Goal: Task Accomplishment & Management: Use online tool/utility

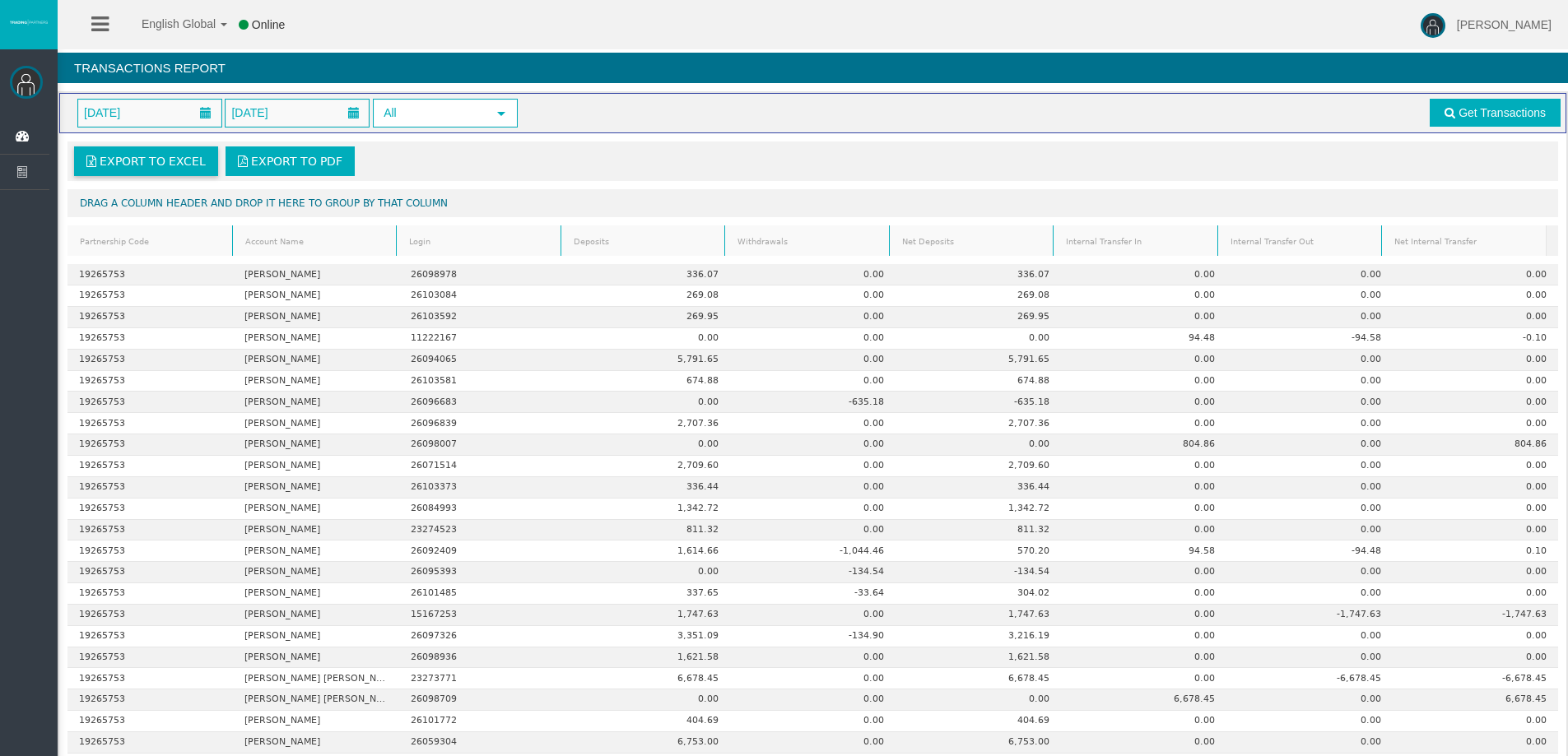
click at [178, 160] on span "Export to Excel" at bounding box center [152, 161] width 106 height 14
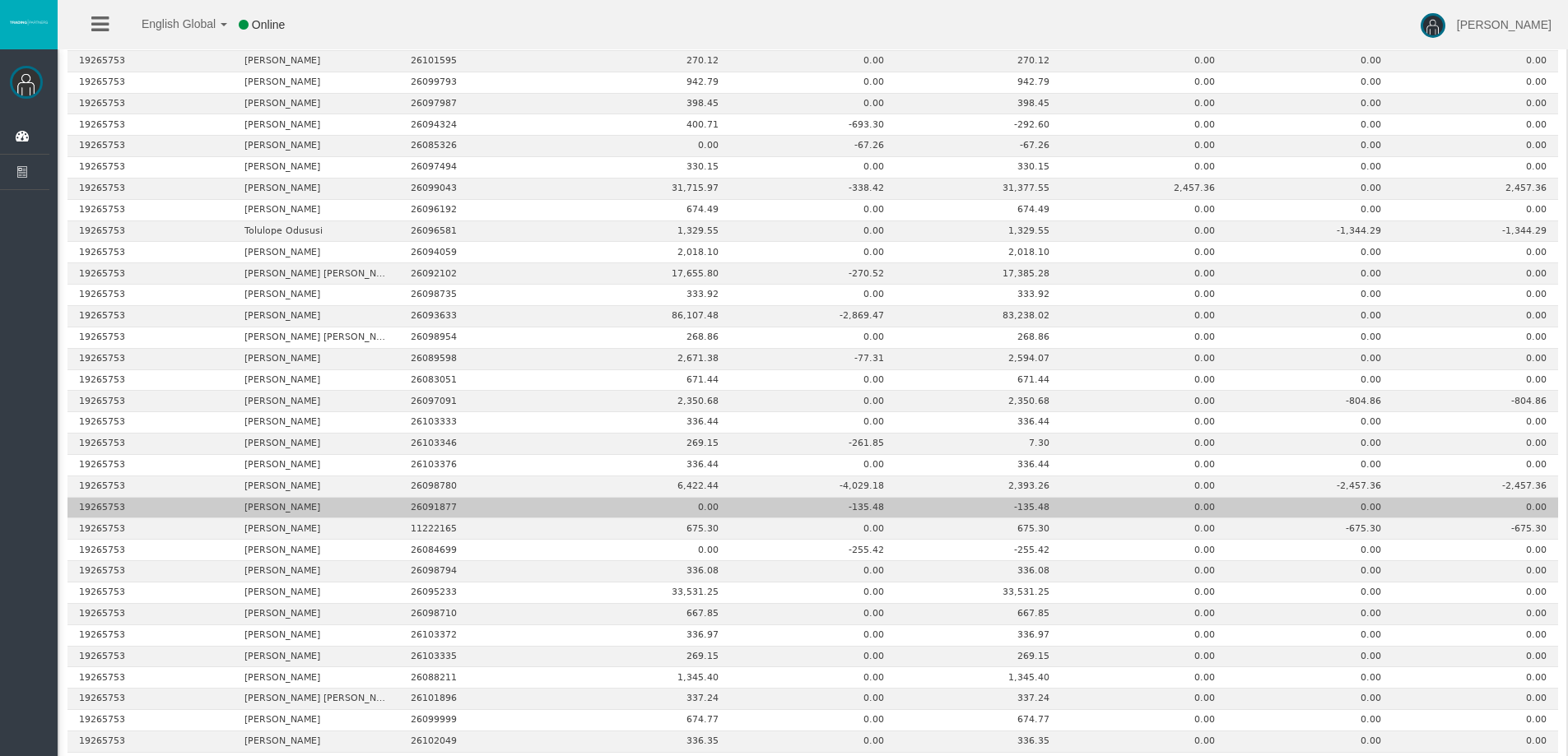
scroll to position [1802, 0]
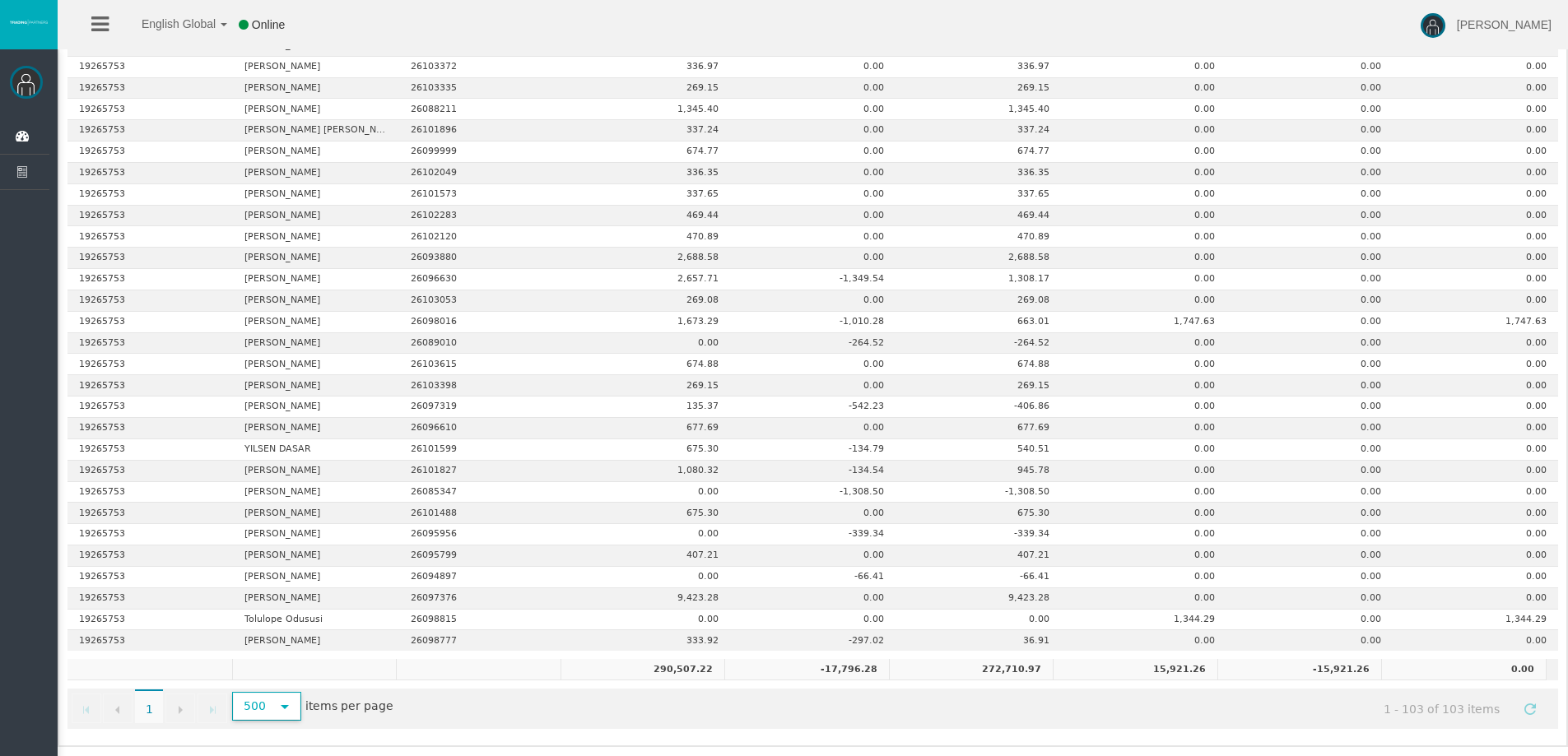
click at [286, 708] on span "select" at bounding box center [285, 707] width 14 height 14
click at [256, 591] on li "20" at bounding box center [265, 591] width 65 height 26
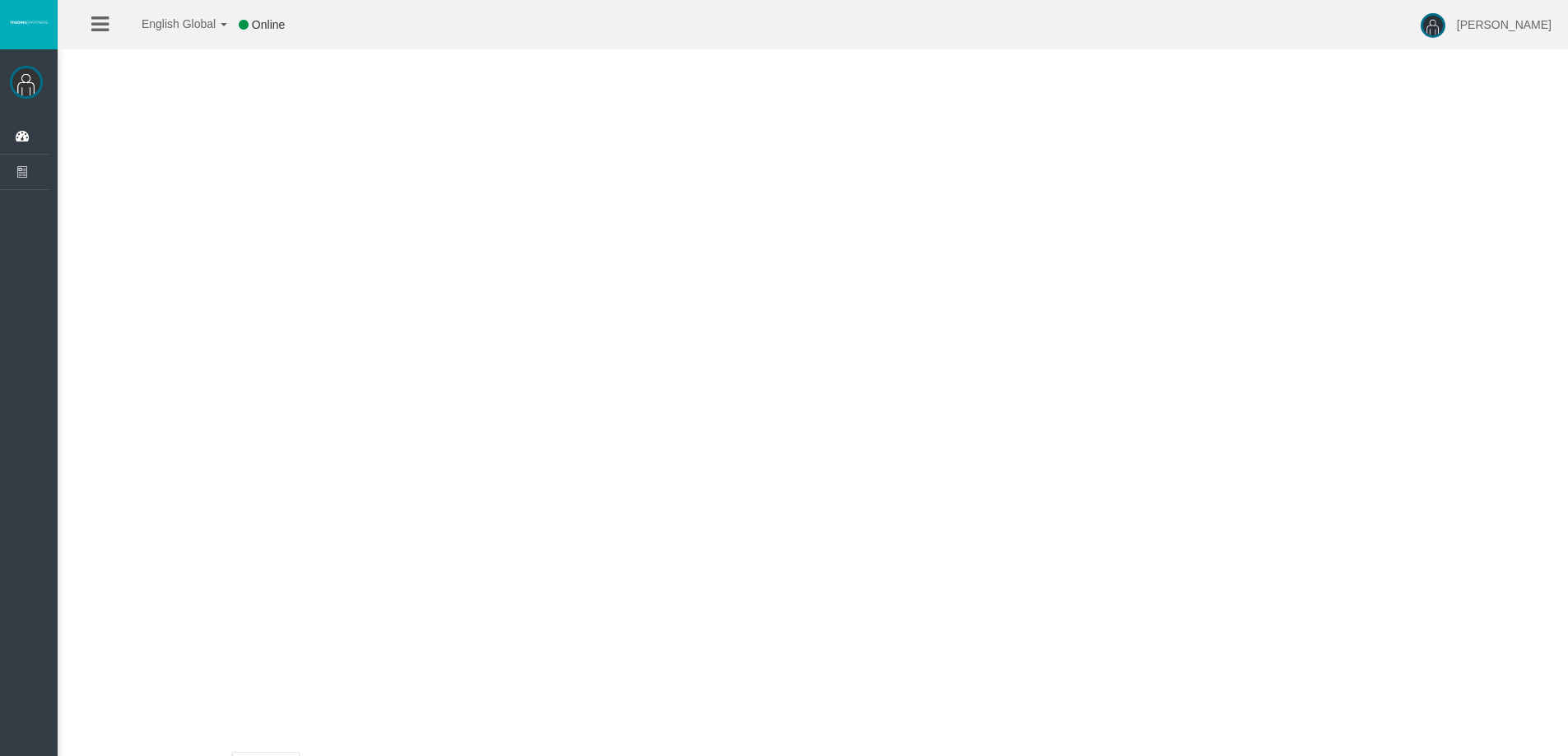
scroll to position [38, 0]
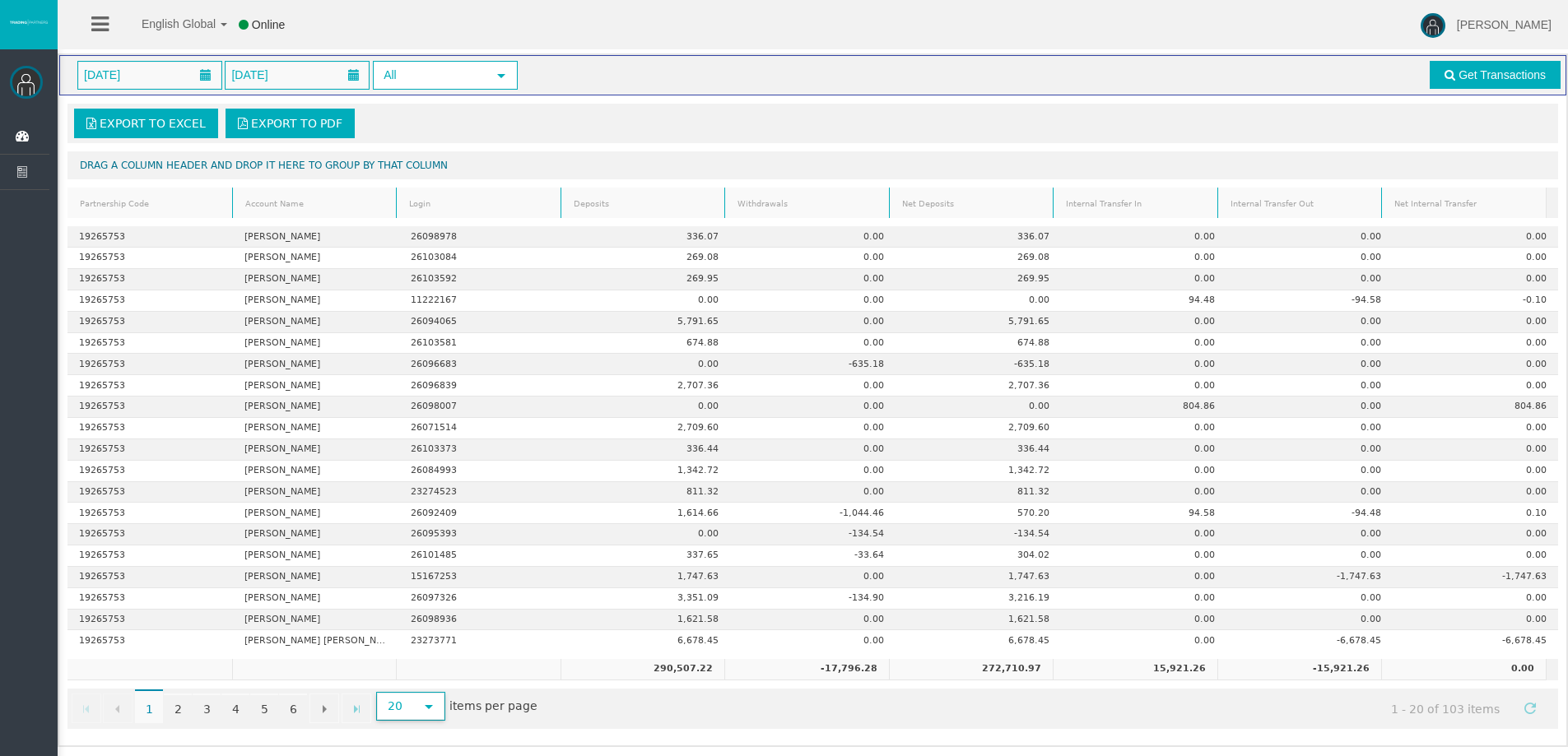
drag, startPoint x: 594, startPoint y: 118, endPoint x: 603, endPoint y: 63, distance: 55.7
click at [595, 115] on div "Export to Excel Export to PDF" at bounding box center [812, 123] width 1481 height 30
click at [603, 62] on div "[DATE] [DATE] All select" at bounding box center [502, 76] width 873 height 29
drag, startPoint x: 604, startPoint y: 23, endPoint x: 607, endPoint y: 64, distance: 41.1
click at [604, 30] on div "English Global 简体中文 English Global 日本語 한국어 Online Serhii Bielal Help Log Out" at bounding box center [784, 25] width 1568 height 49
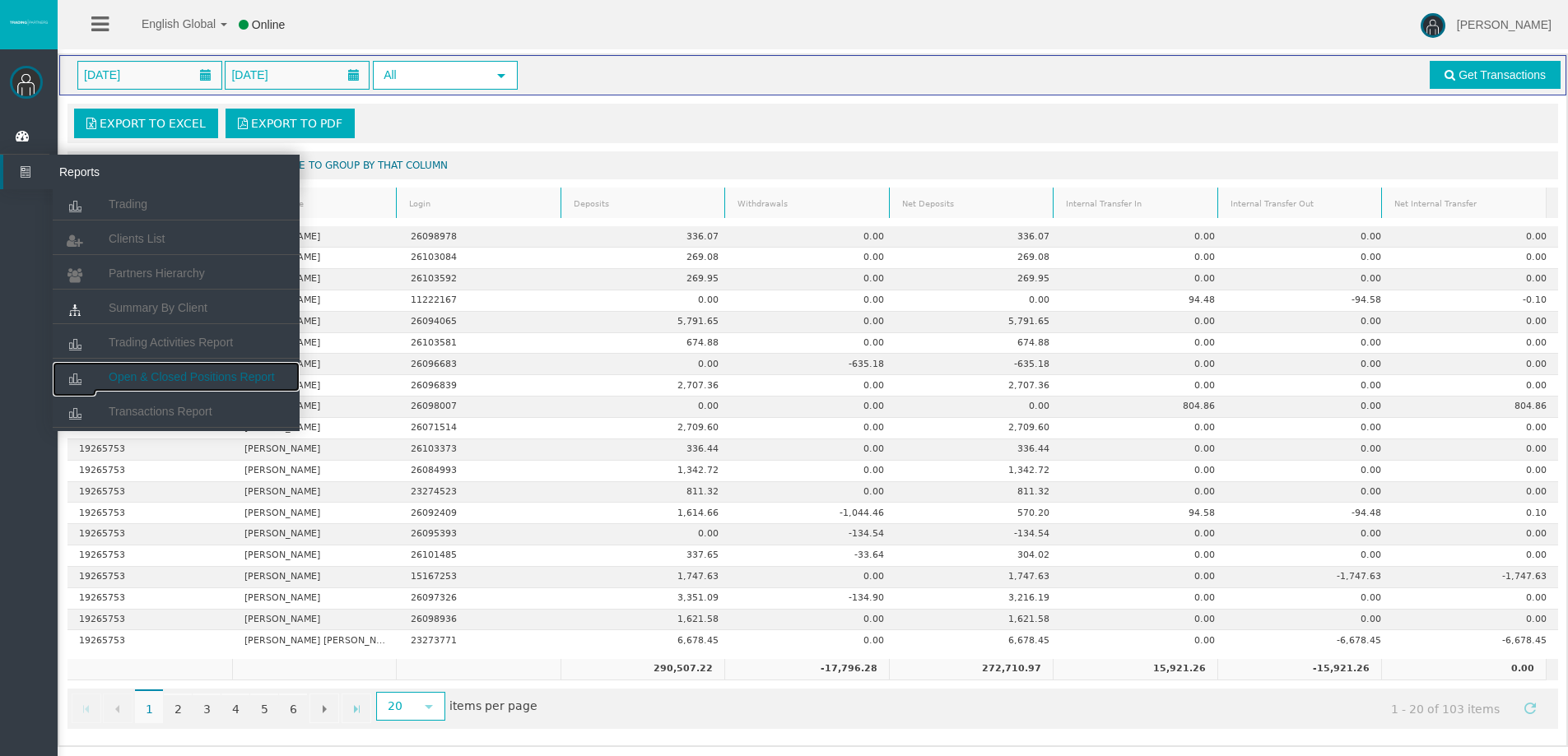
click at [160, 377] on span "Open & Closed Positions Report" at bounding box center [192, 377] width 166 height 14
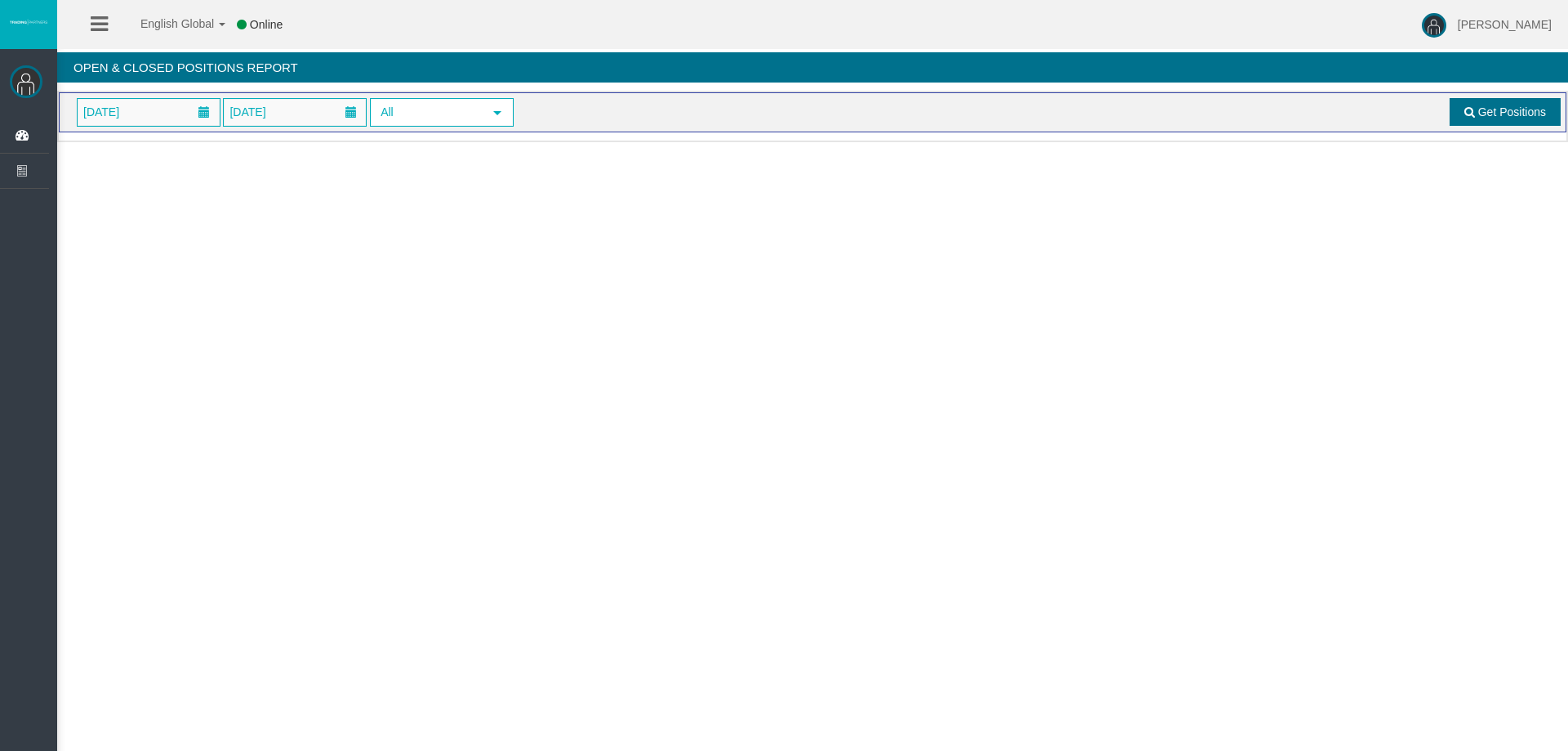
click at [1533, 113] on span "Get Positions" at bounding box center [1512, 112] width 67 height 13
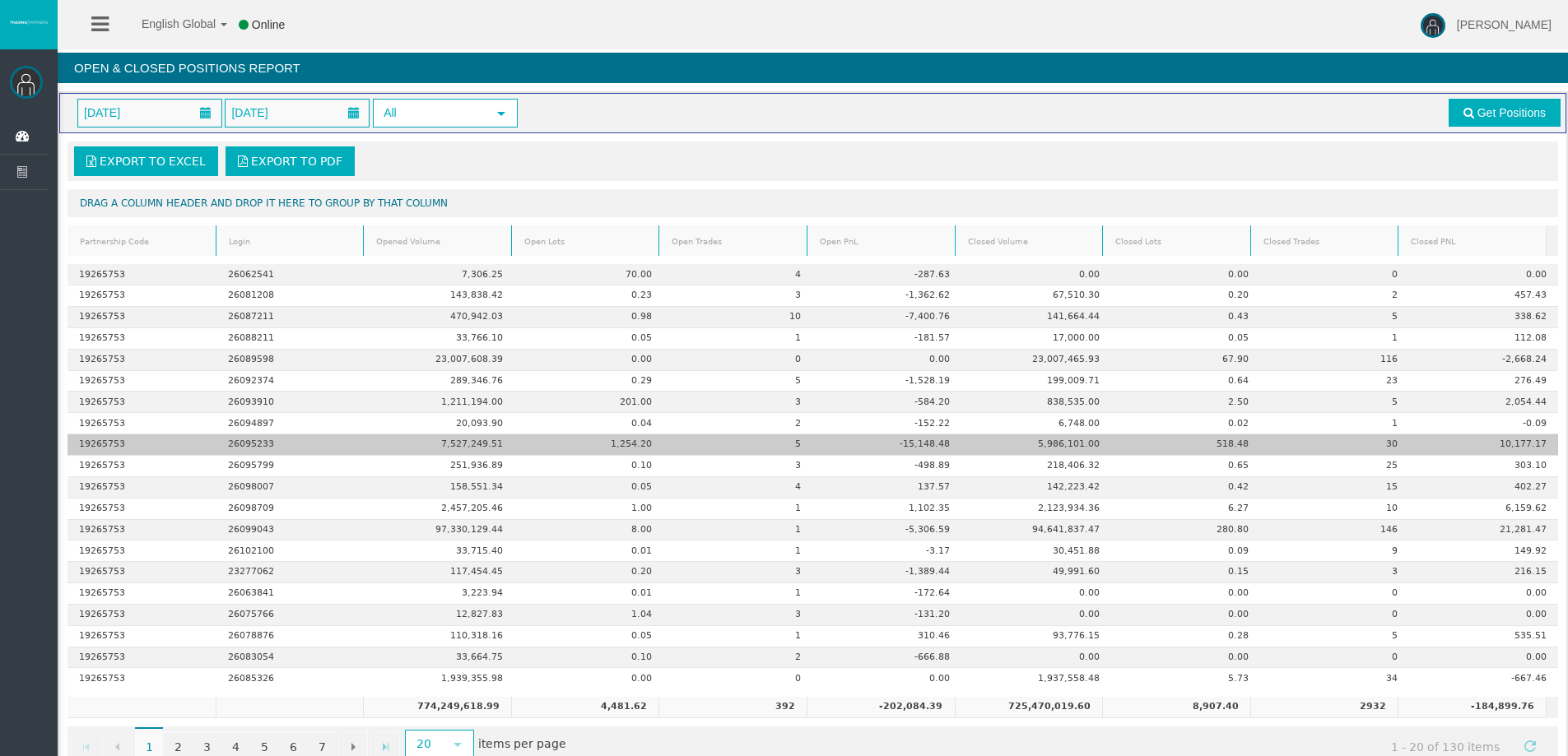
scroll to position [38, 0]
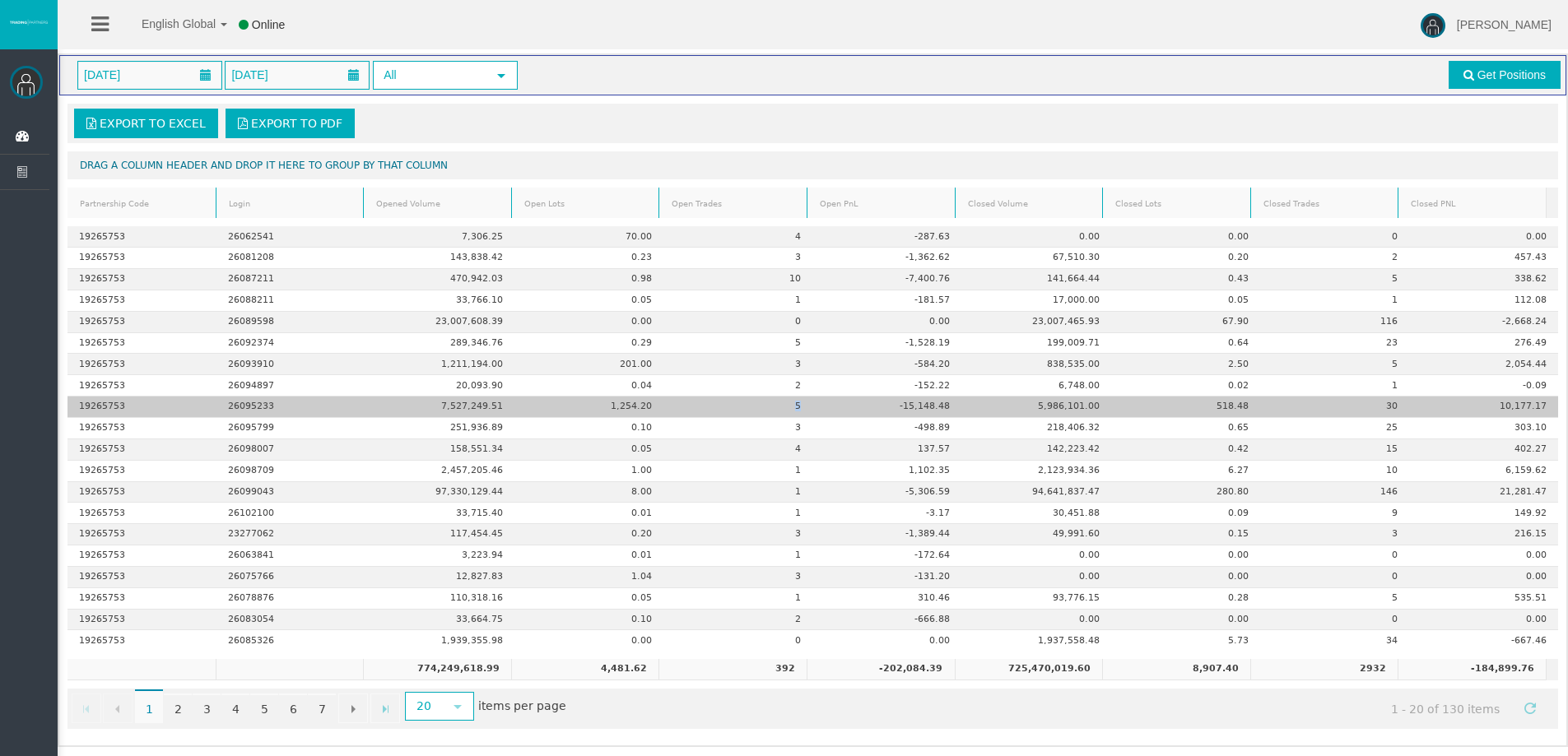
drag, startPoint x: 780, startPoint y: 406, endPoint x: 802, endPoint y: 405, distance: 22.0
click at [802, 405] on td "5" at bounding box center [737, 406] width 149 height 21
drag, startPoint x: 783, startPoint y: 404, endPoint x: 801, endPoint y: 404, distance: 18.0
click at [801, 404] on td "5" at bounding box center [737, 406] width 149 height 21
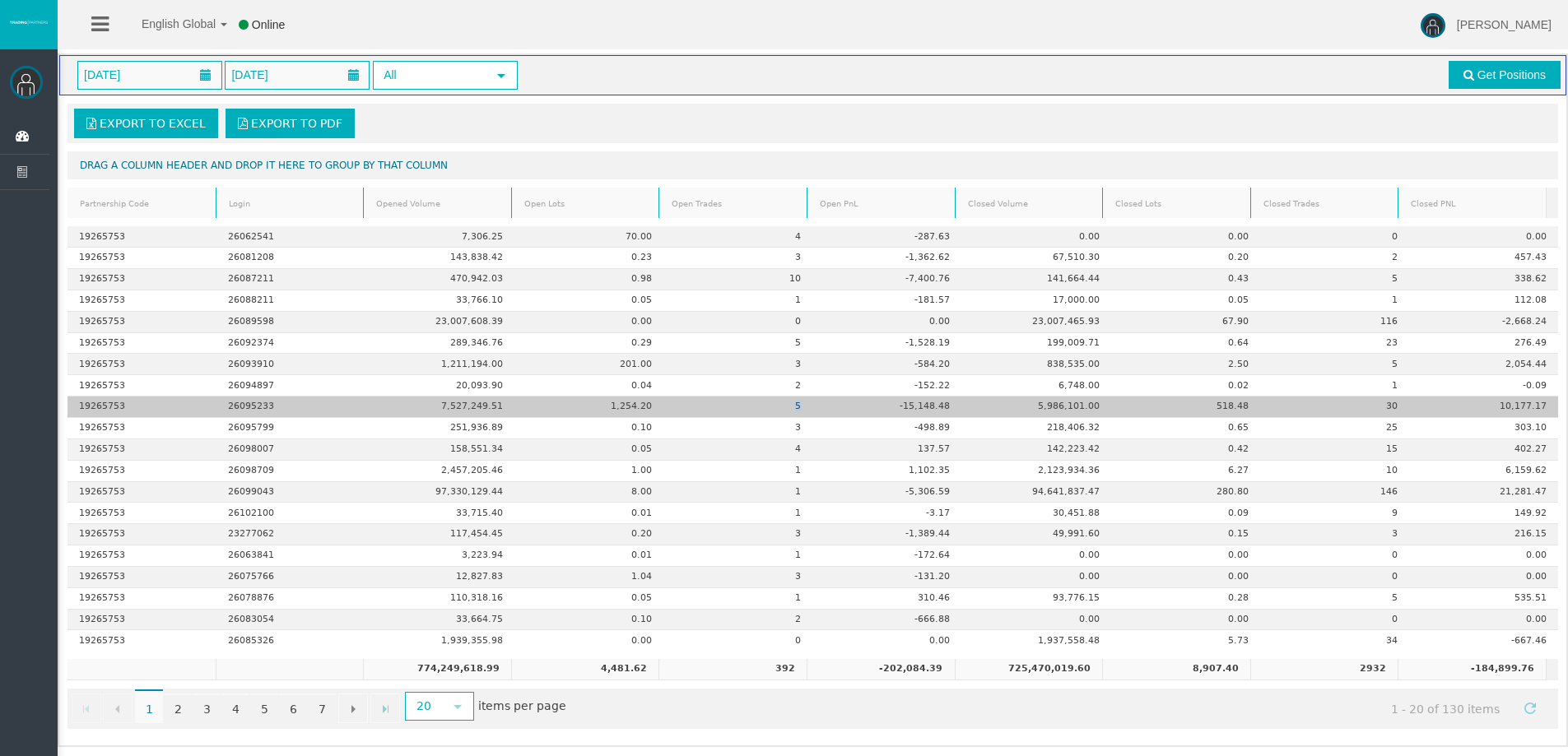
click at [801, 404] on td "5" at bounding box center [737, 406] width 149 height 21
drag, startPoint x: 794, startPoint y: 405, endPoint x: 890, endPoint y: 406, distance: 96.0
click at [890, 406] on tr "19265753 26095233 7,527,249.51 1,254.20 5 -15,148.48 5,986,101.00 518.48 30 10,…" at bounding box center [812, 406] width 1491 height 21
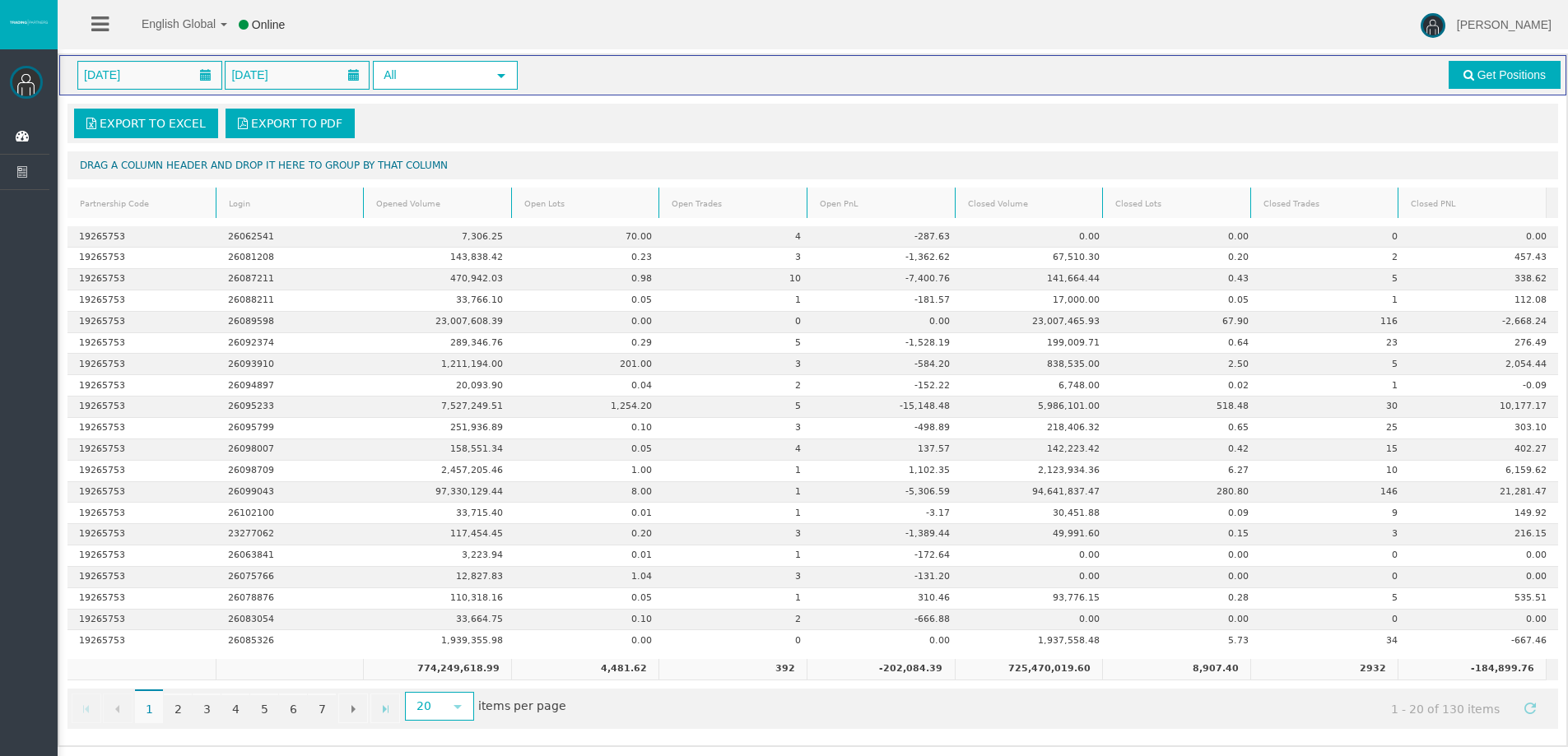
click at [809, 36] on div "English Global 简体中文 English Global 日本語 한국어 Online Serhii Bielal Help Log Out" at bounding box center [784, 25] width 1568 height 49
click at [810, 62] on div "[DATE] [DATE] All select" at bounding box center [502, 76] width 873 height 29
click at [799, 115] on div "Export to Excel Export to PDF" at bounding box center [812, 123] width 1481 height 30
click at [458, 697] on span "select" at bounding box center [458, 706] width 30 height 25
click at [459, 712] on span "select" at bounding box center [458, 707] width 14 height 14
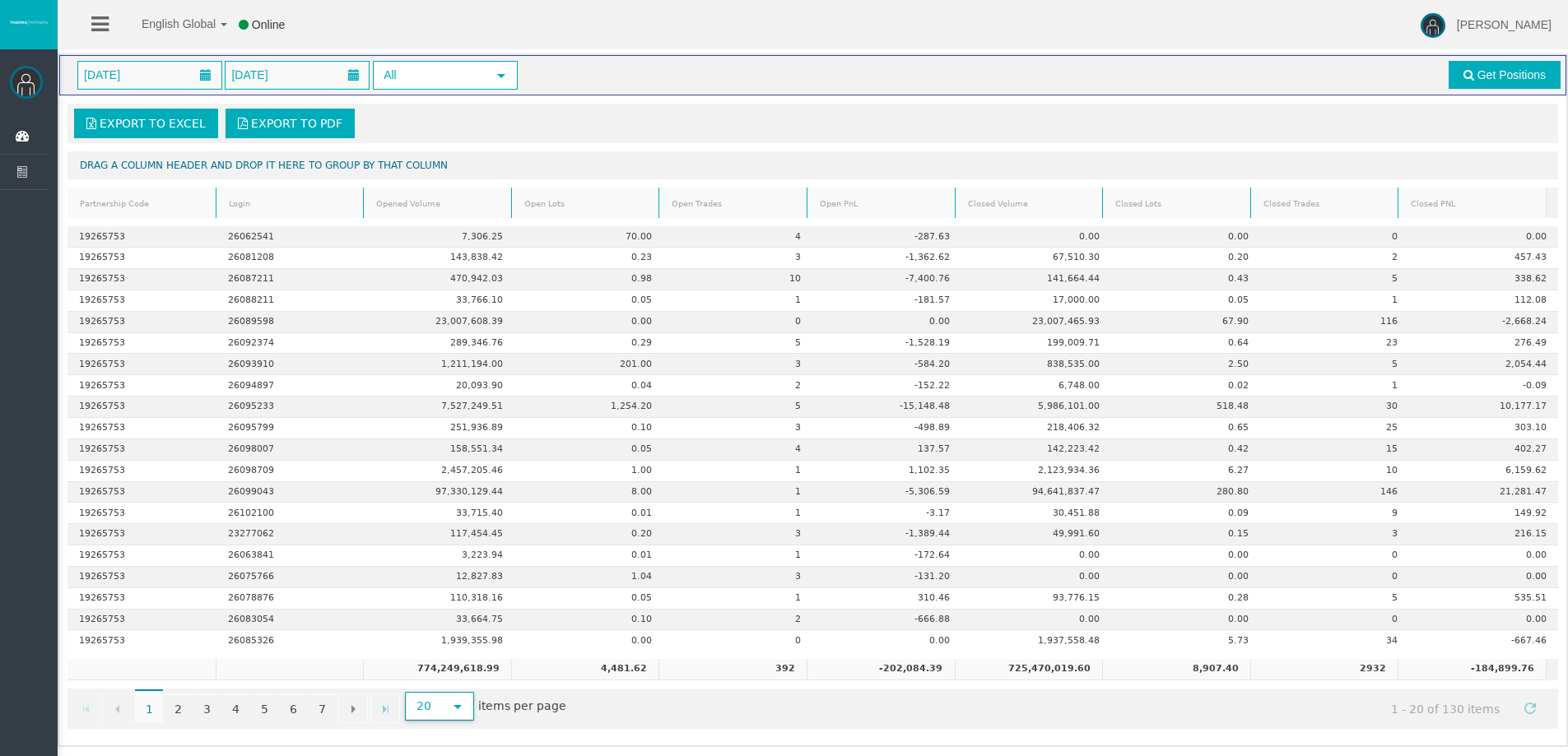
click at [459, 711] on span "select" at bounding box center [458, 707] width 14 height 14
click at [445, 672] on li "500" at bounding box center [438, 670] width 65 height 26
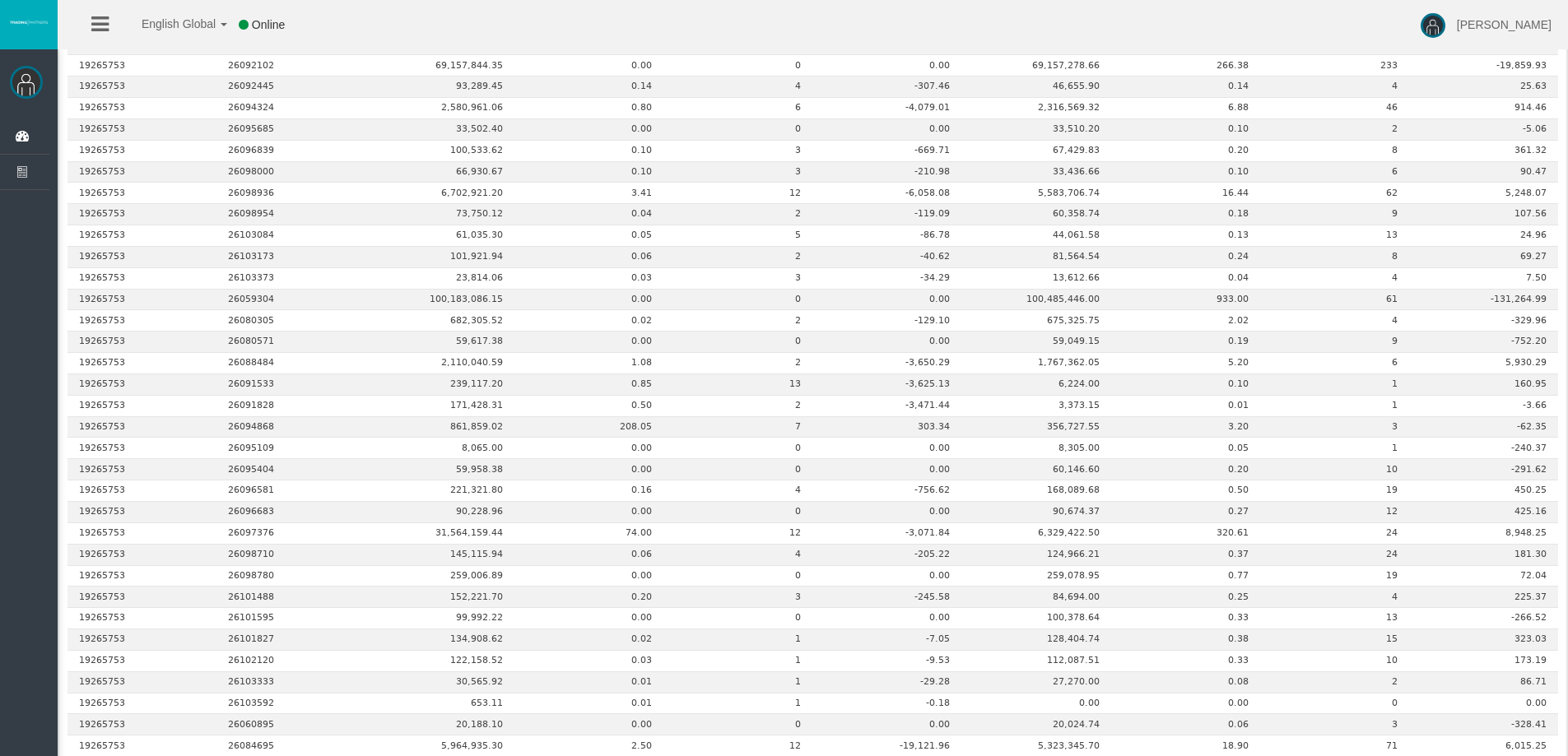
scroll to position [2376, 0]
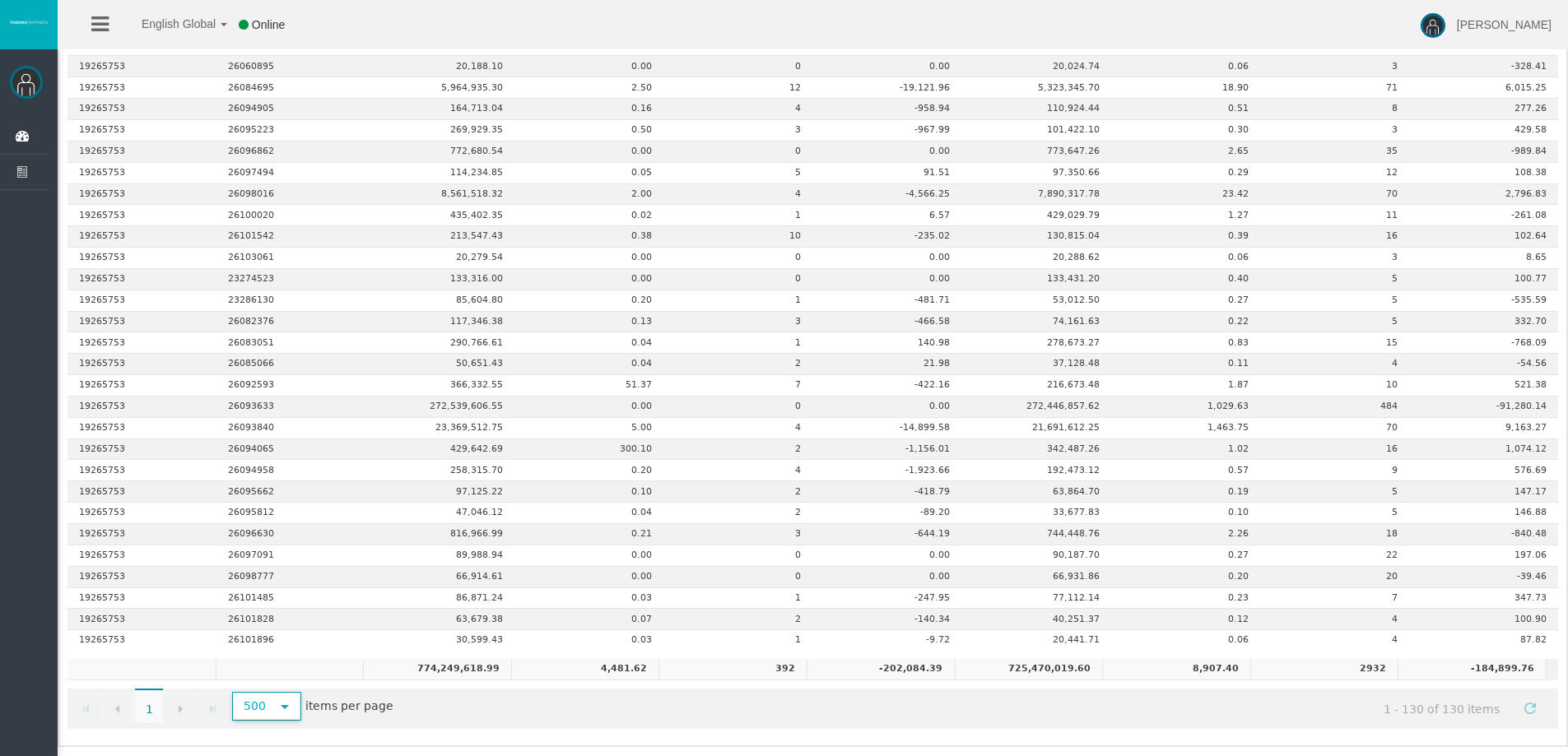
click at [280, 708] on span "select" at bounding box center [285, 707] width 14 height 14
click at [261, 591] on li "20" at bounding box center [265, 591] width 65 height 26
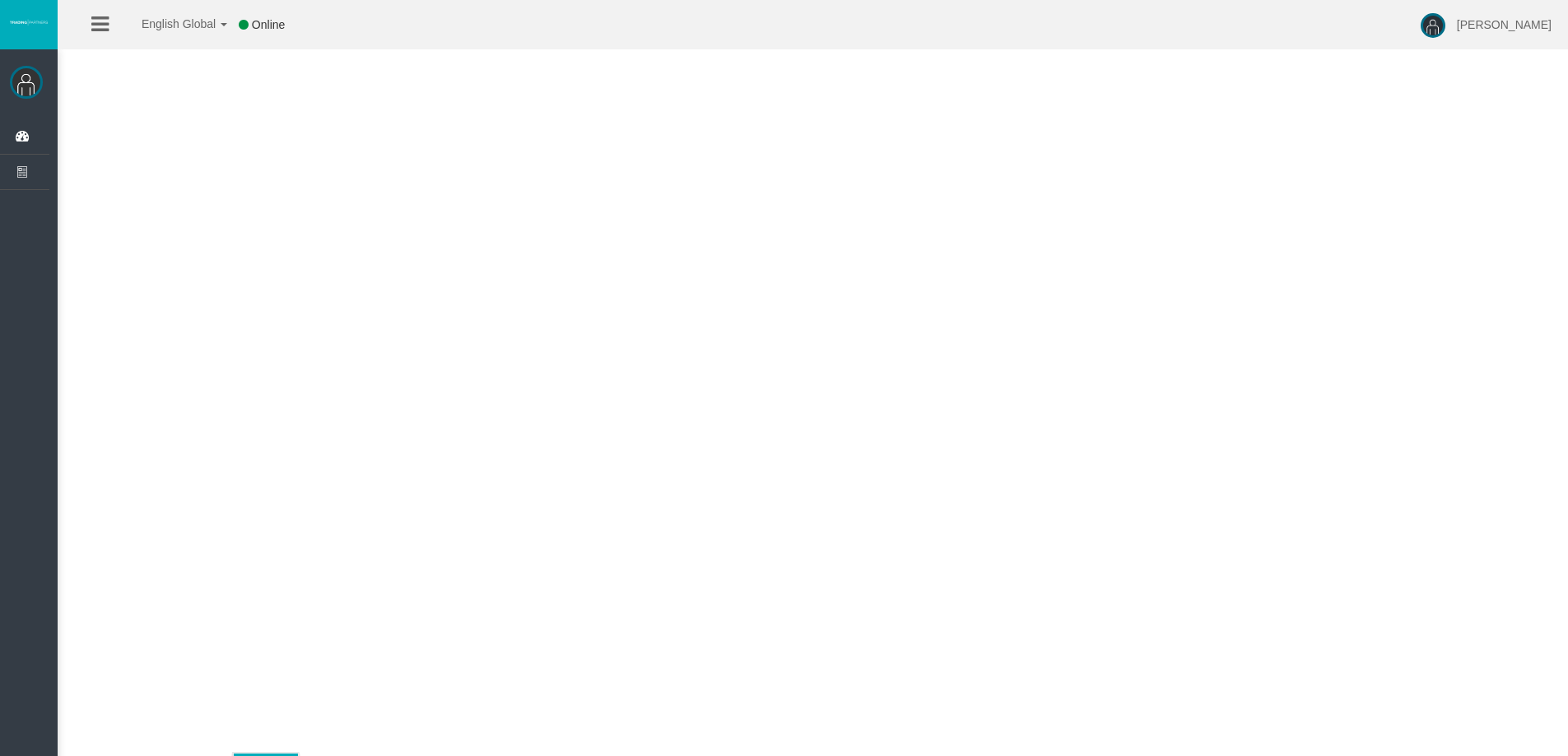
scroll to position [38, 0]
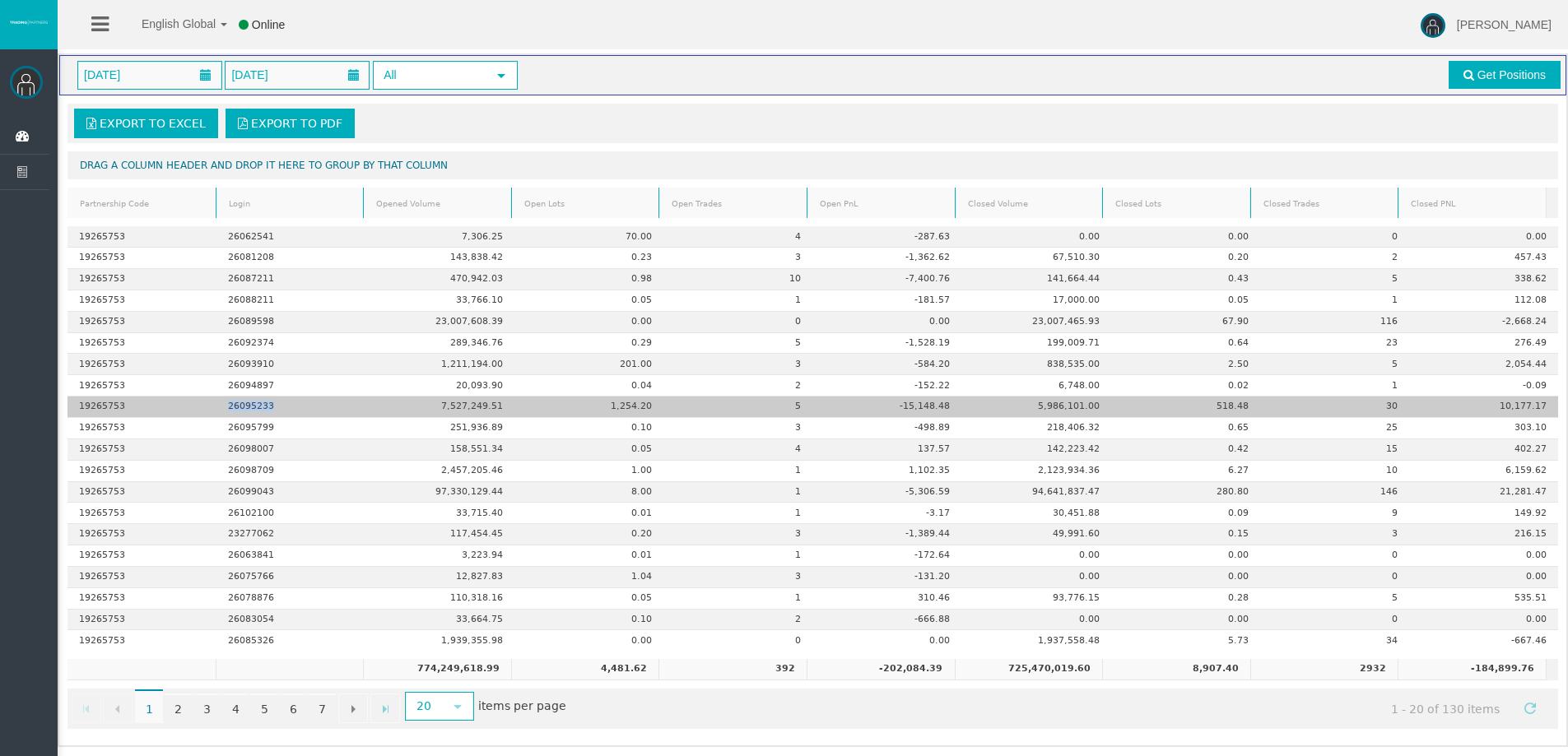
drag, startPoint x: 277, startPoint y: 408, endPoint x: 213, endPoint y: 403, distance: 64.2
click at [213, 403] on tr "19265753 26095233 7,527,249.51 1,254.20 5 -15,148.48 5,986,101.00 518.48 30 10,…" at bounding box center [812, 406] width 1491 height 21
copy tr "26095233"
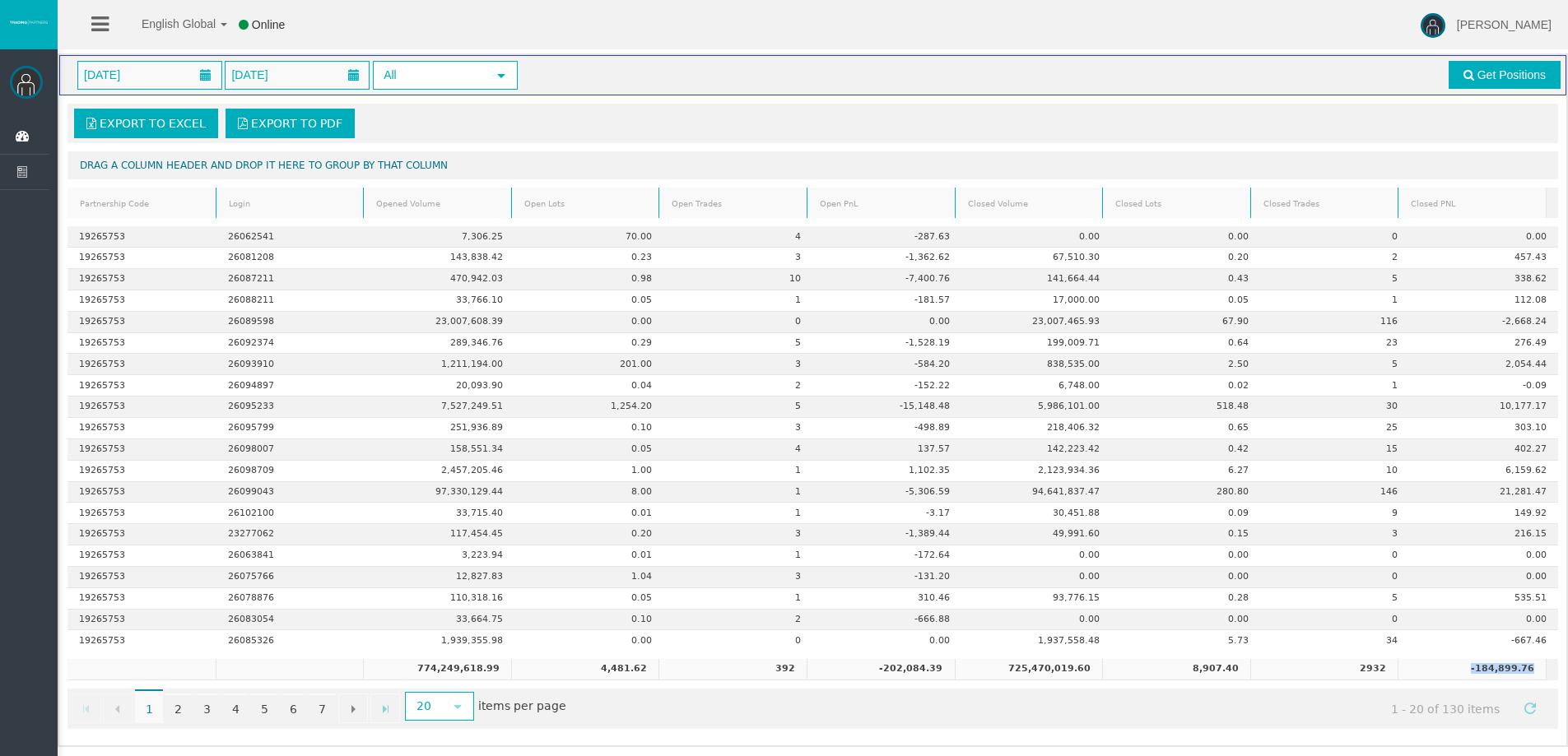
drag, startPoint x: 1457, startPoint y: 668, endPoint x: 1522, endPoint y: 665, distance: 65.1
click at [1522, 665] on td "-184,899.76" at bounding box center [1471, 669] width 148 height 21
click at [448, 705] on span "select" at bounding box center [458, 706] width 30 height 25
click at [441, 642] on li "100" at bounding box center [438, 644] width 65 height 26
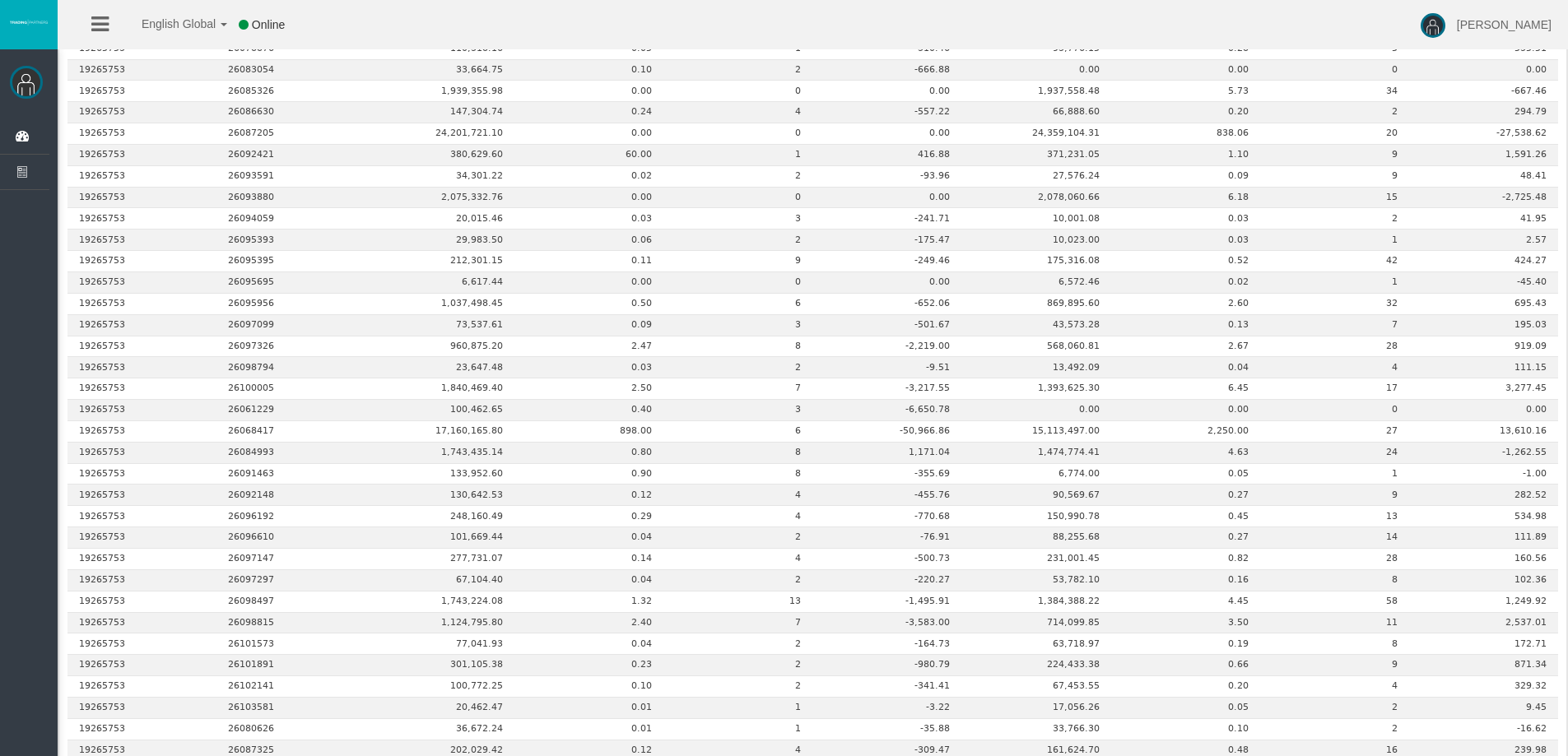
scroll to position [0, 0]
